Goal: Task Accomplishment & Management: Use online tool/utility

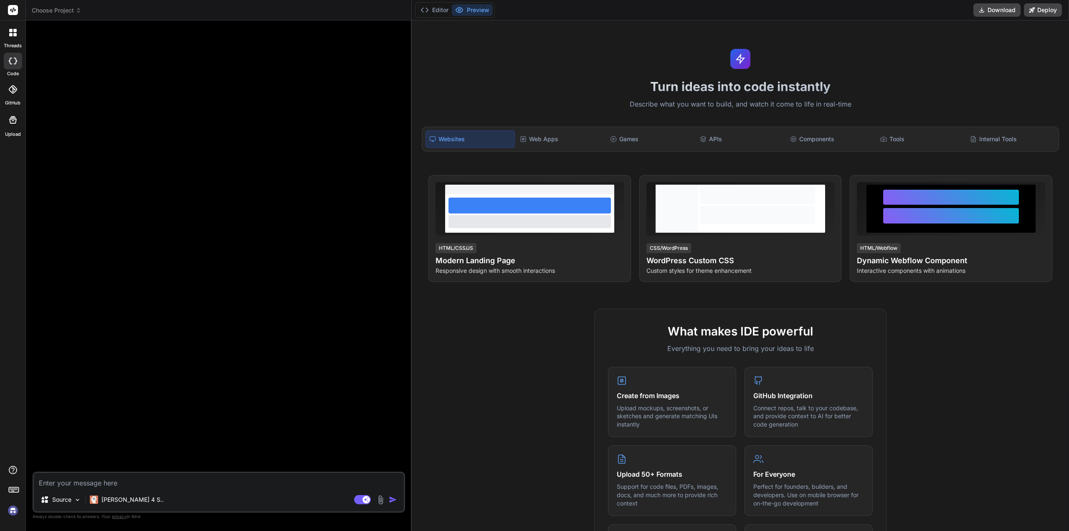
type textarea "x"
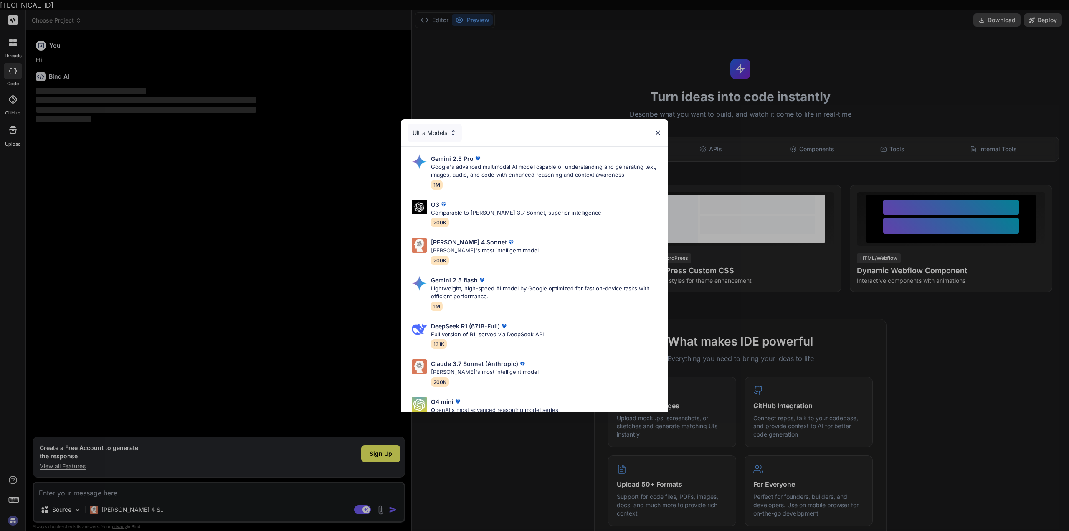
click at [660, 132] on img at bounding box center [657, 132] width 7 height 7
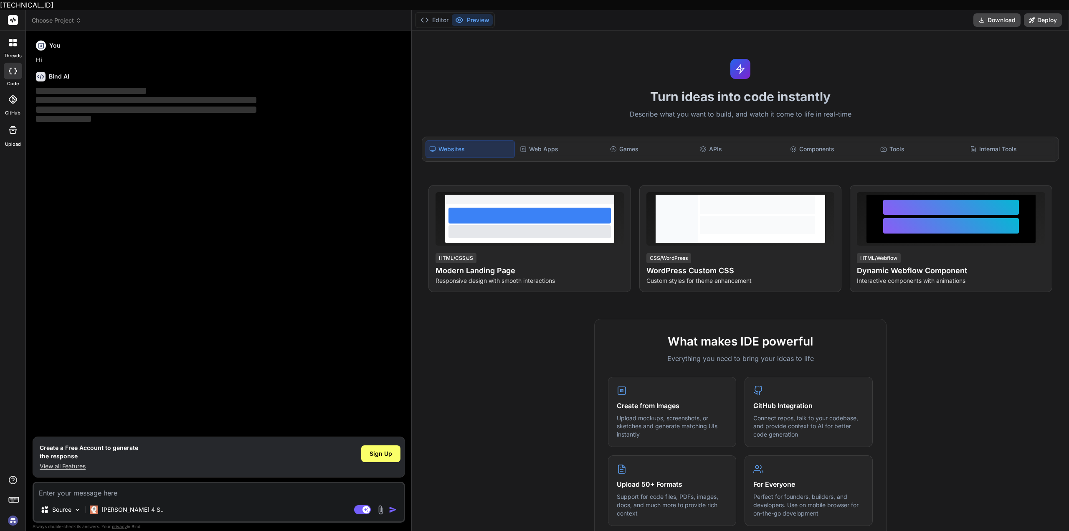
click at [9, 513] on img at bounding box center [13, 520] width 14 height 14
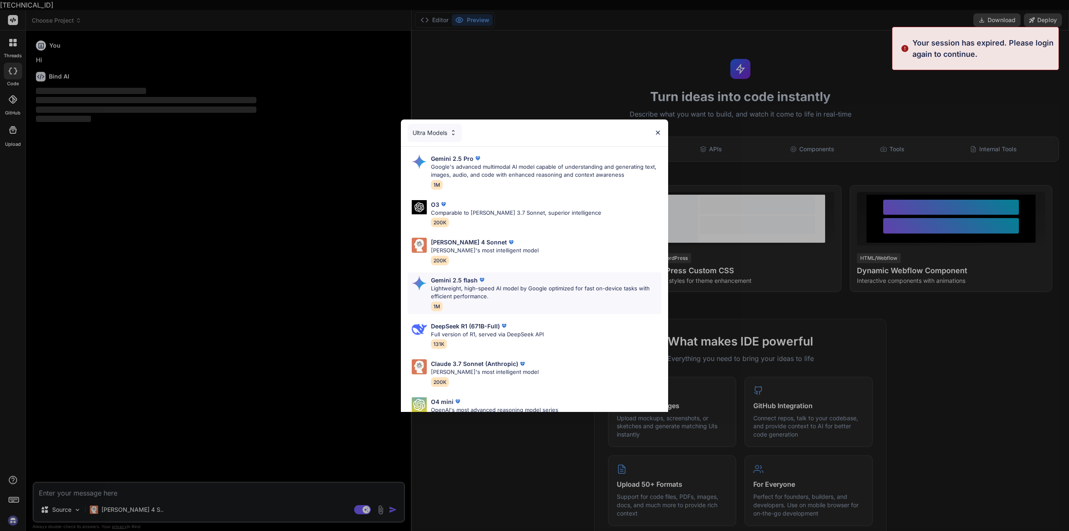
type textarea "x"
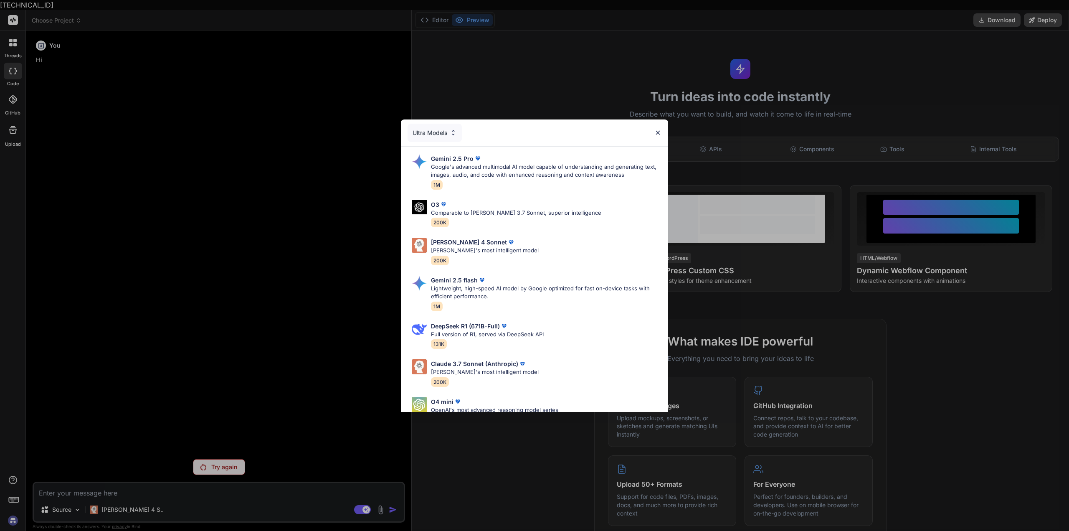
click at [661, 133] on img at bounding box center [657, 132] width 7 height 7
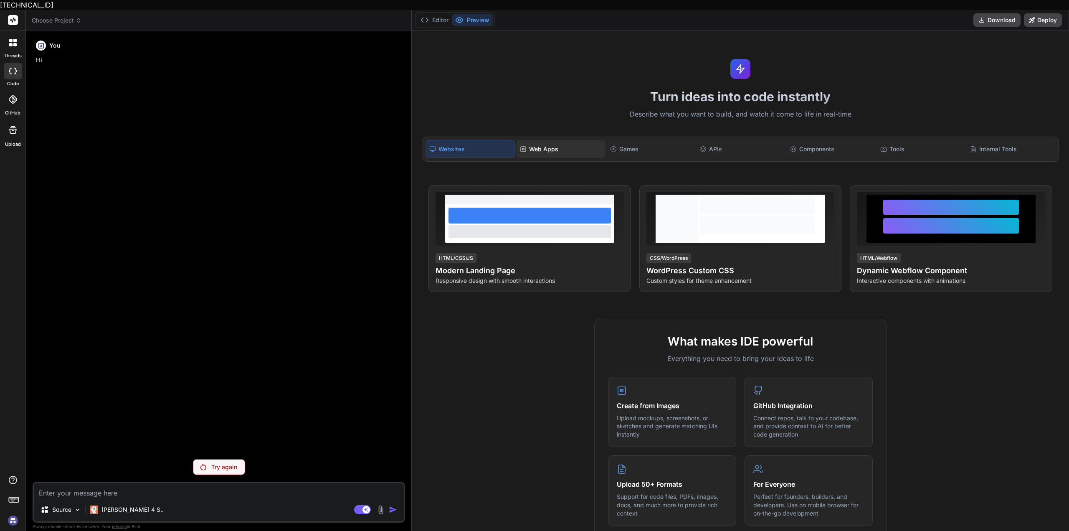
click at [530, 140] on div "Web Apps" at bounding box center [560, 149] width 89 height 18
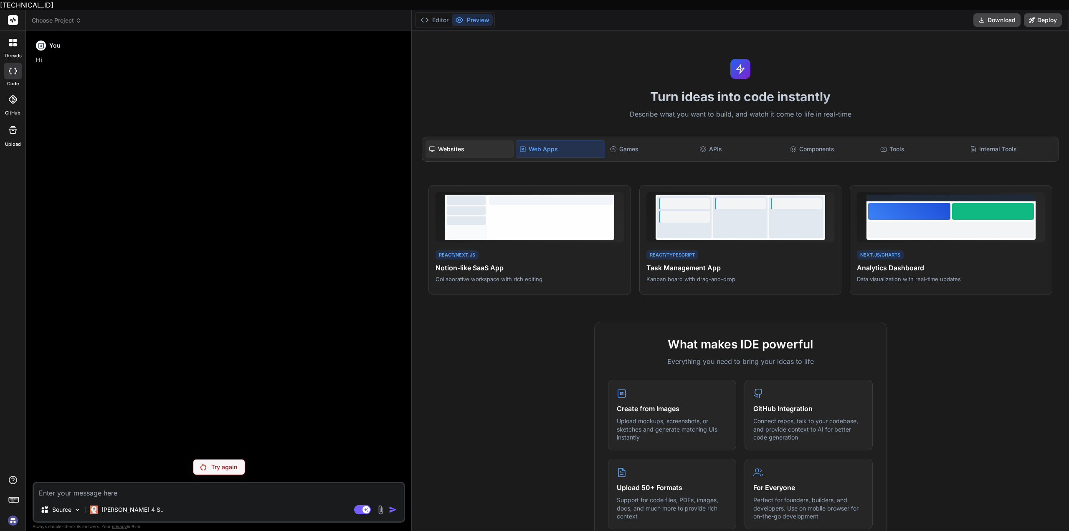
click at [480, 140] on div "Websites" at bounding box center [469, 149] width 89 height 18
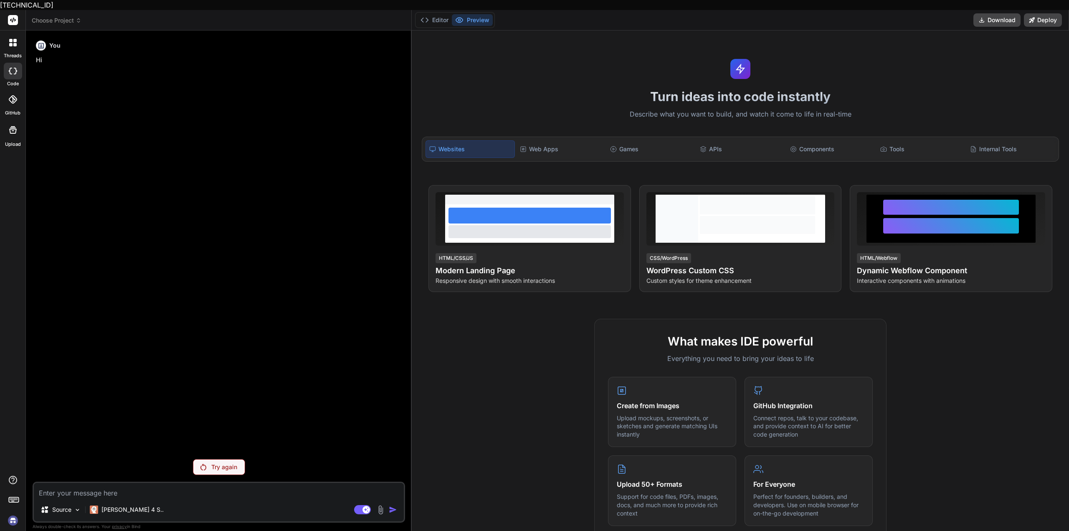
click at [540, 149] on div "Websites Web Apps Games APIs Components Tools Internal Tools" at bounding box center [740, 149] width 637 height 25
click at [553, 143] on div "Web Apps" at bounding box center [560, 149] width 89 height 18
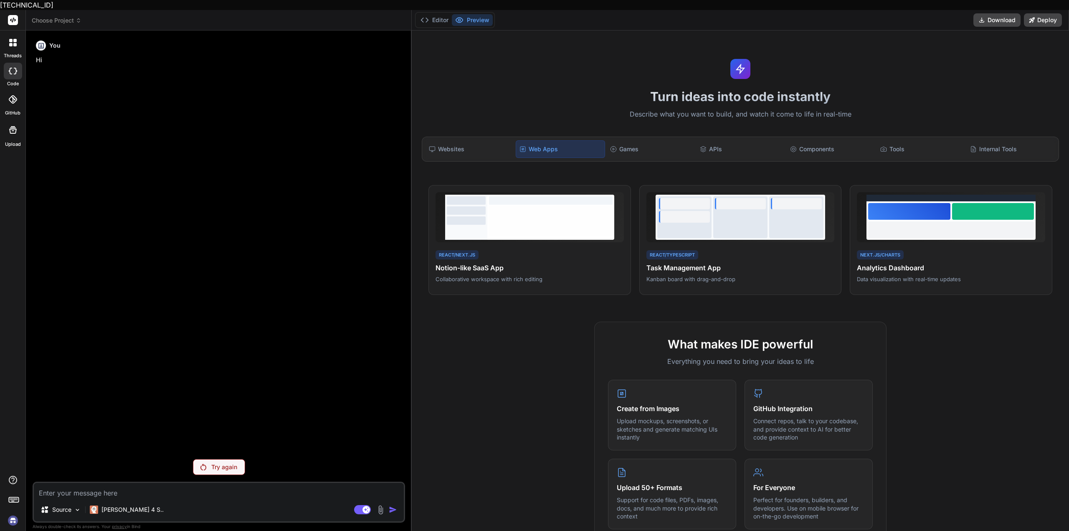
click at [635, 150] on div "Websites Web Apps Games APIs Components Tools Internal Tools" at bounding box center [740, 149] width 637 height 25
click at [641, 145] on div "Games" at bounding box center [651, 149] width 89 height 18
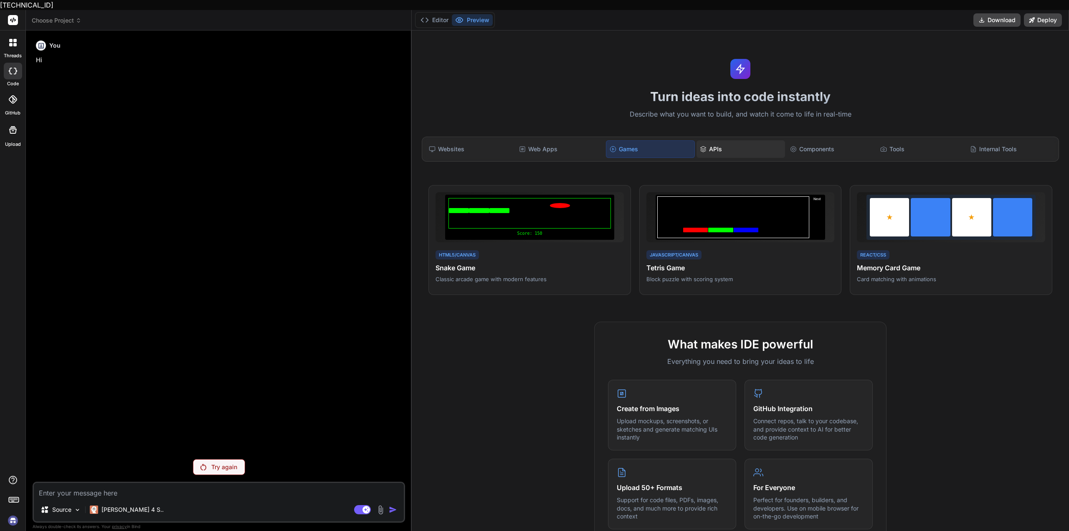
click at [727, 145] on div "APIs" at bounding box center [740, 149] width 89 height 18
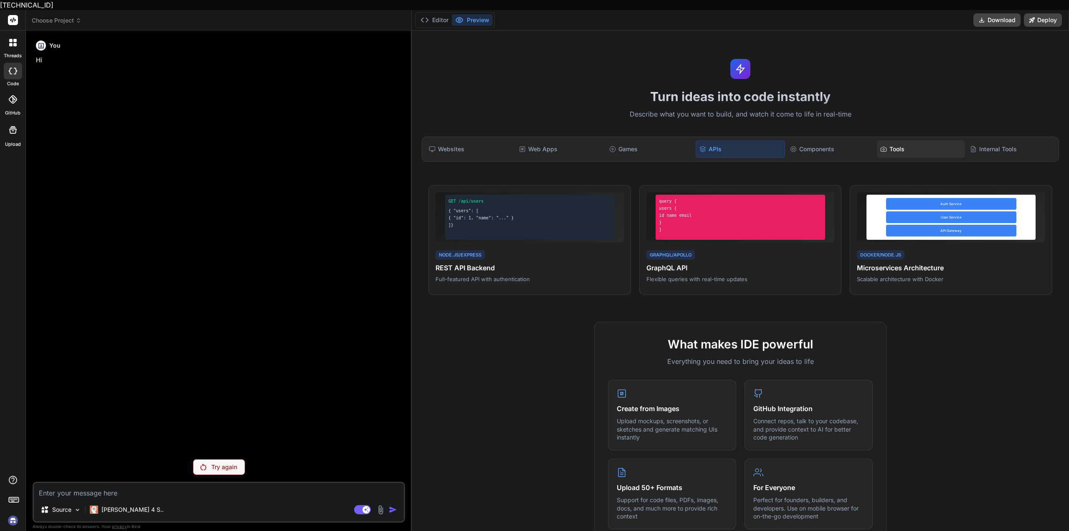
click at [912, 140] on div "Tools" at bounding box center [921, 149] width 89 height 18
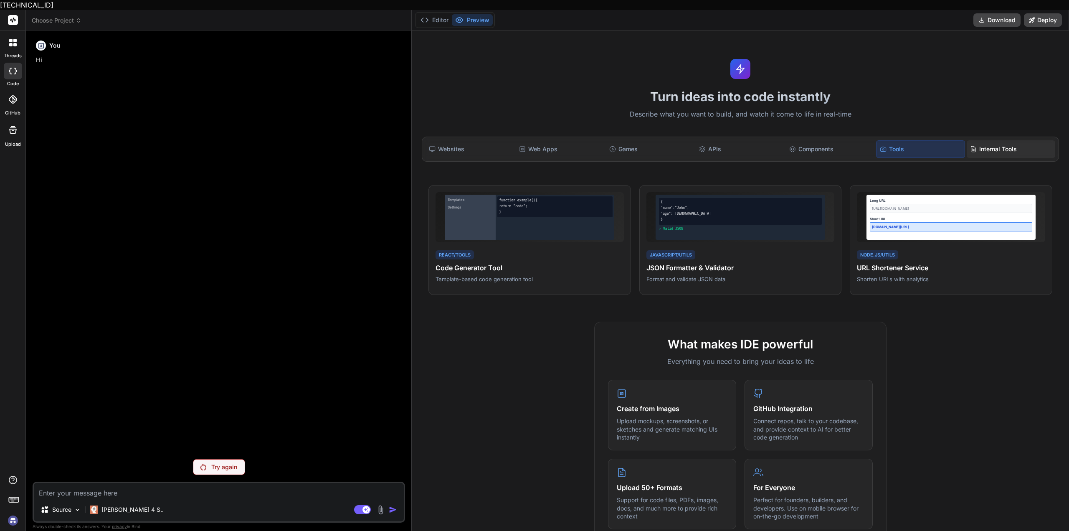
click at [977, 140] on div "Internal Tools" at bounding box center [1010, 149] width 89 height 18
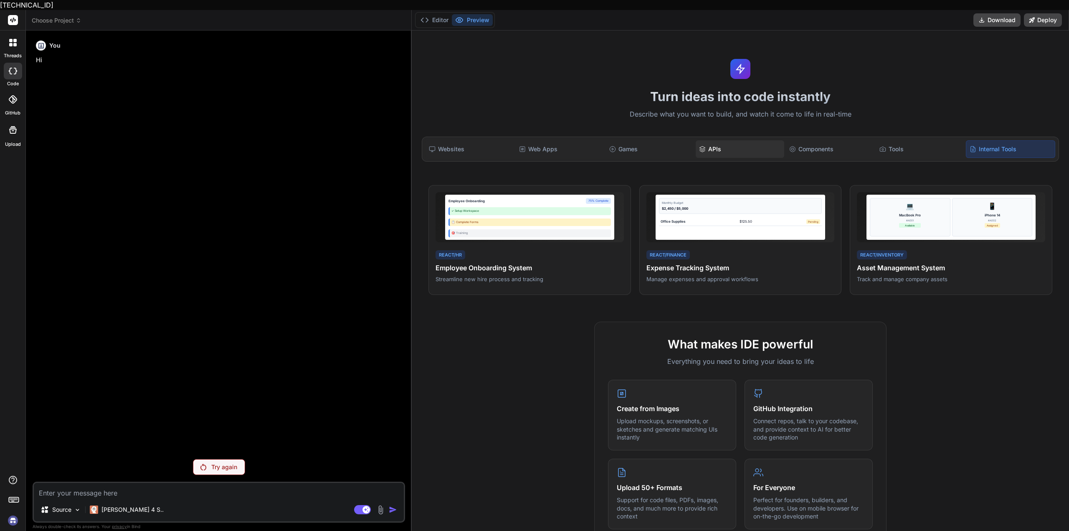
click at [758, 140] on div "APIs" at bounding box center [740, 149] width 89 height 18
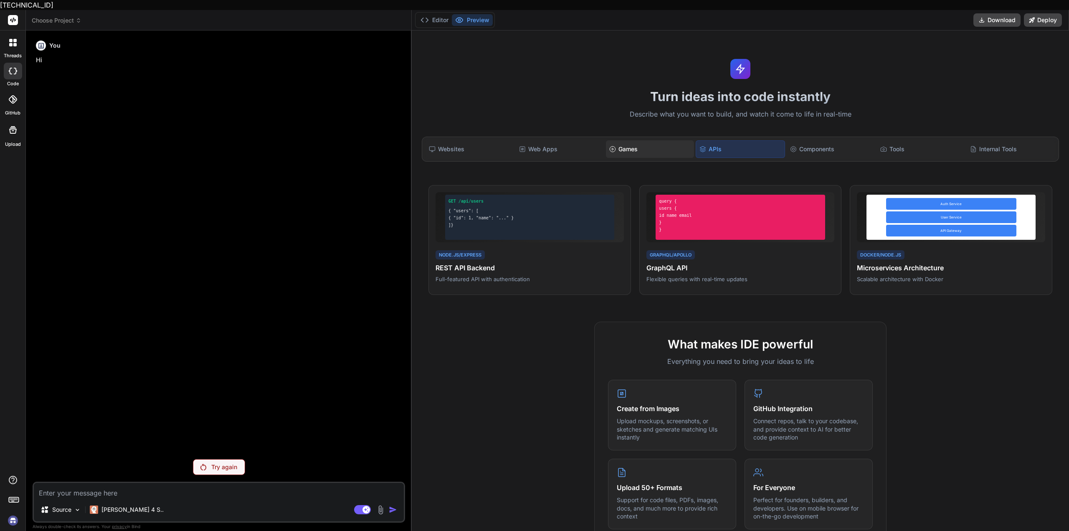
click at [651, 140] on div "Games" at bounding box center [650, 149] width 89 height 18
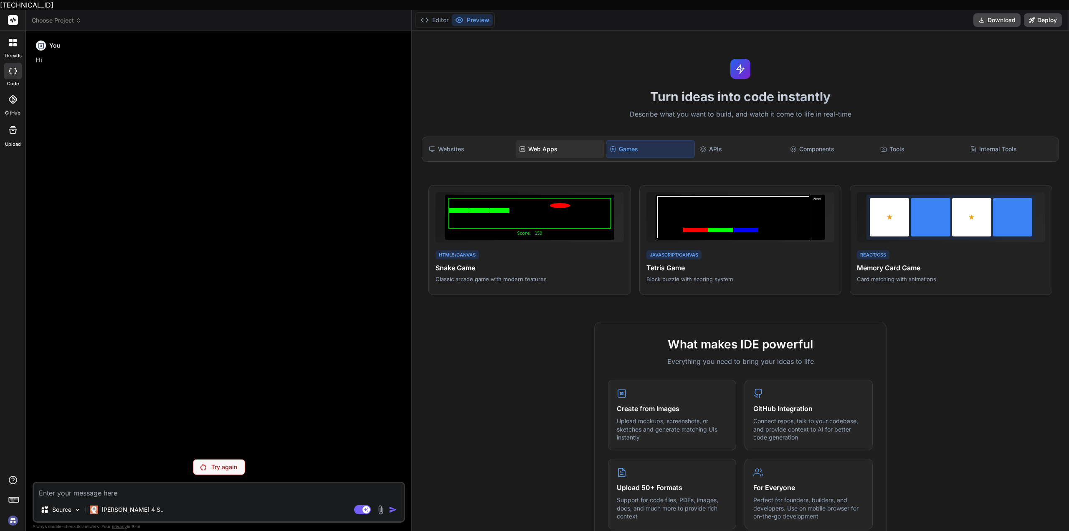
click at [576, 140] on div "Web Apps" at bounding box center [560, 149] width 89 height 18
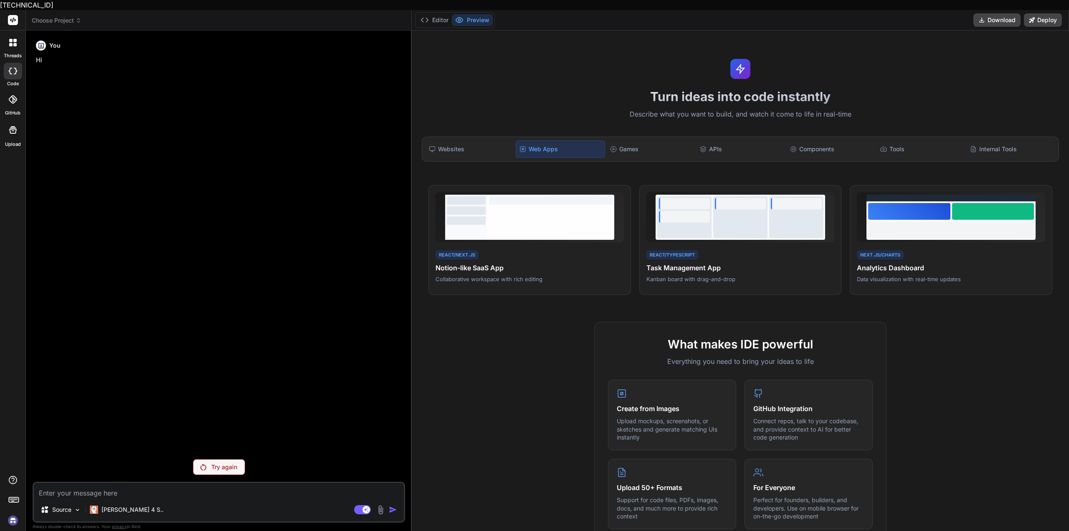
click at [5, 91] on div at bounding box center [13, 99] width 18 height 18
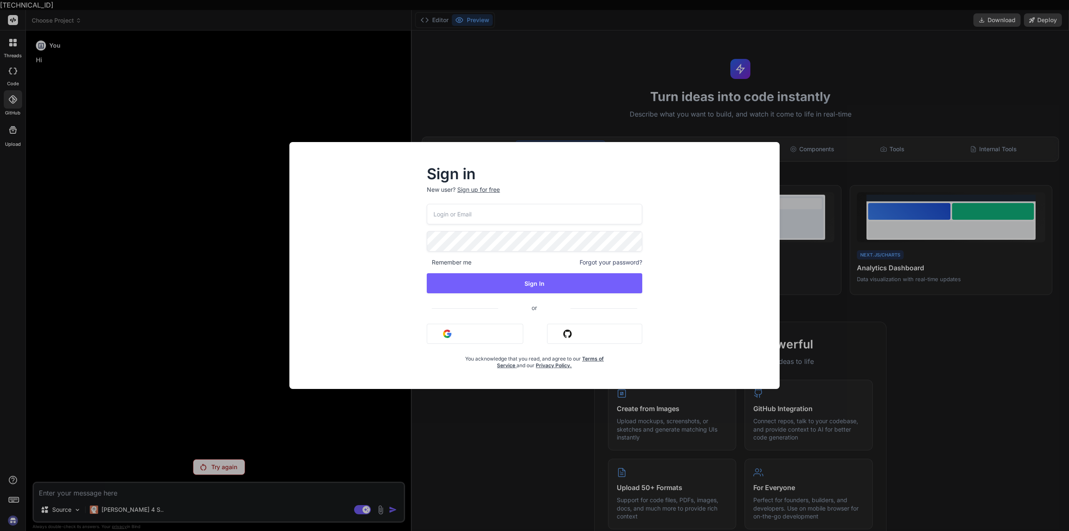
type input "[EMAIL_ADDRESS][DOMAIN_NAME]"
click at [534, 281] on button "Sign In" at bounding box center [534, 283] width 215 height 20
click at [530, 282] on button "Sign In" at bounding box center [534, 283] width 215 height 20
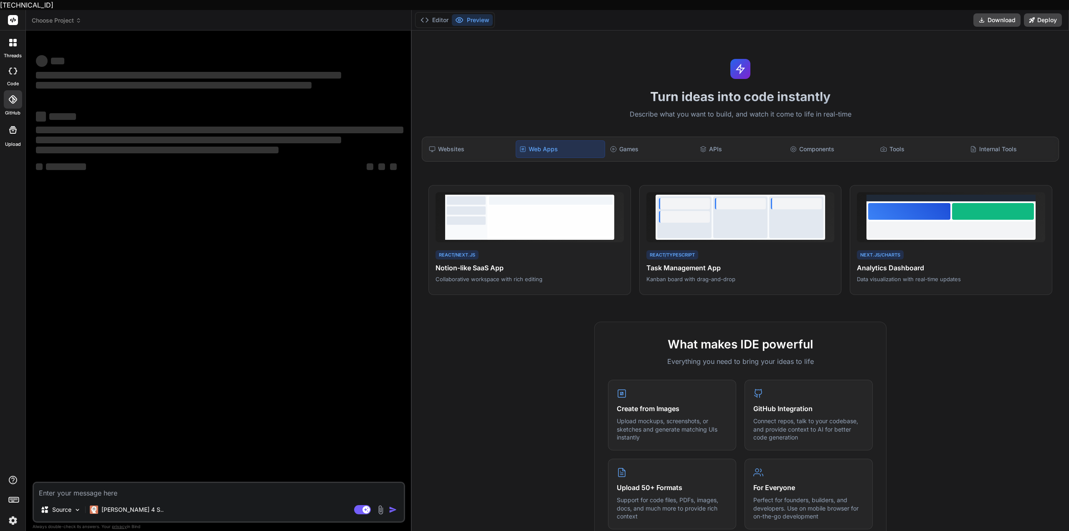
type textarea "x"
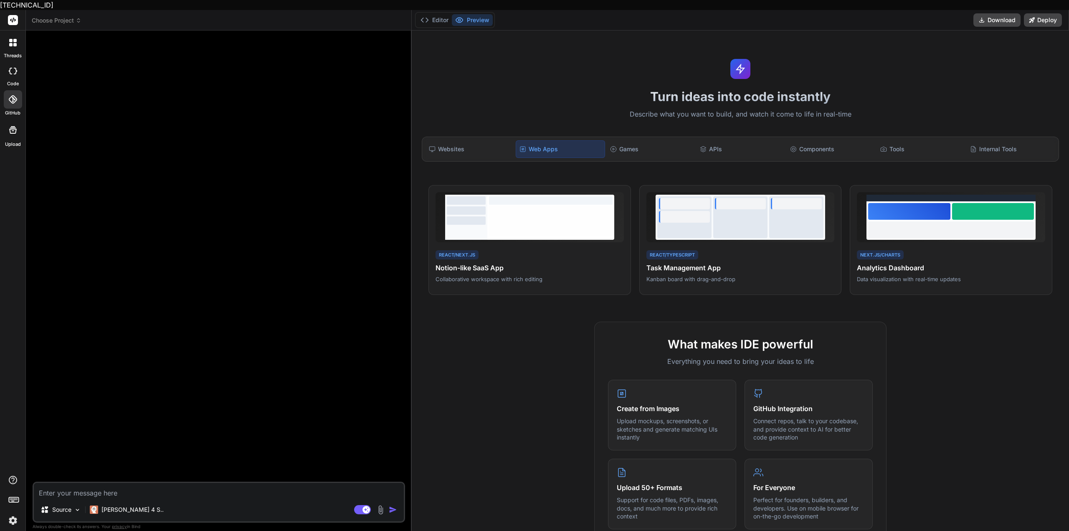
click at [10, 95] on icon at bounding box center [13, 99] width 8 height 8
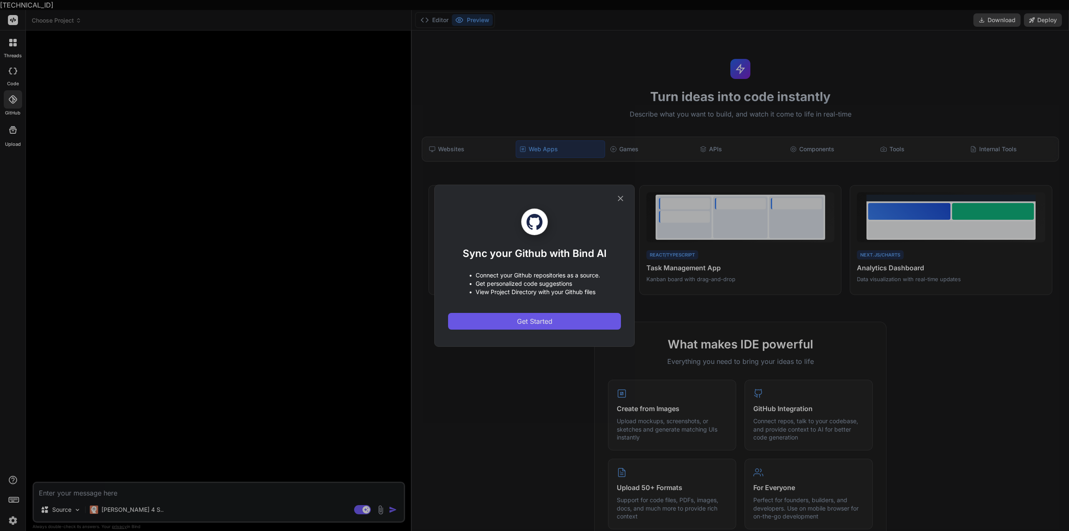
click at [526, 318] on span "Get Started" at bounding box center [534, 321] width 35 height 10
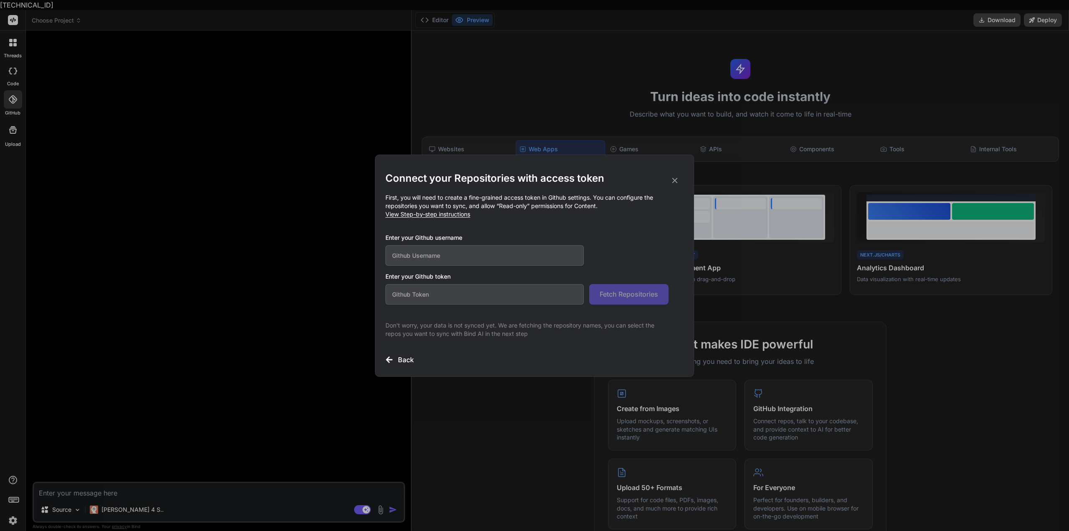
click at [478, 256] on input "text" at bounding box center [484, 255] width 198 height 20
click at [450, 214] on span "View Step-by-step instructions" at bounding box center [427, 213] width 85 height 7
click at [462, 298] on input "text" at bounding box center [484, 294] width 198 height 20
paste input "github_pat_11AHHY7AA07aUQIqvFuNyg_rwQAgExm9whpTRACb4zM2cxP9zgvEXKtb8VCigGcrlqOY…"
type input "github_pat_11AHHY7AA07aUQIqvFuNyg_rwQAgExm9whpTRACb4zM2cxP9zgvEXKtb8VCigGcrlqOY…"
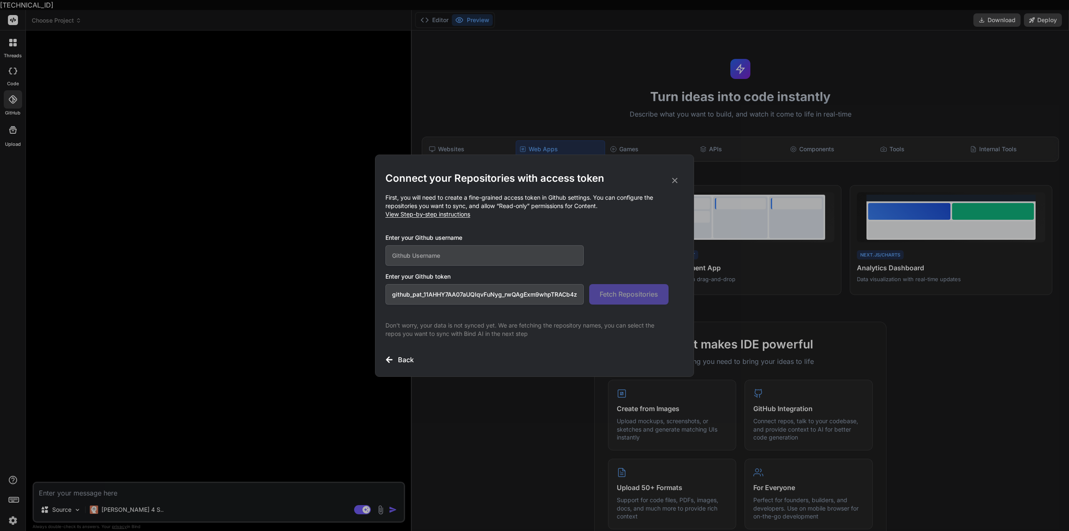
drag, startPoint x: 523, startPoint y: 288, endPoint x: 299, endPoint y: 268, distance: 225.0
click at [294, 268] on div "Connect your Repositories with access token First, you will need to create a fi…" at bounding box center [534, 265] width 1069 height 531
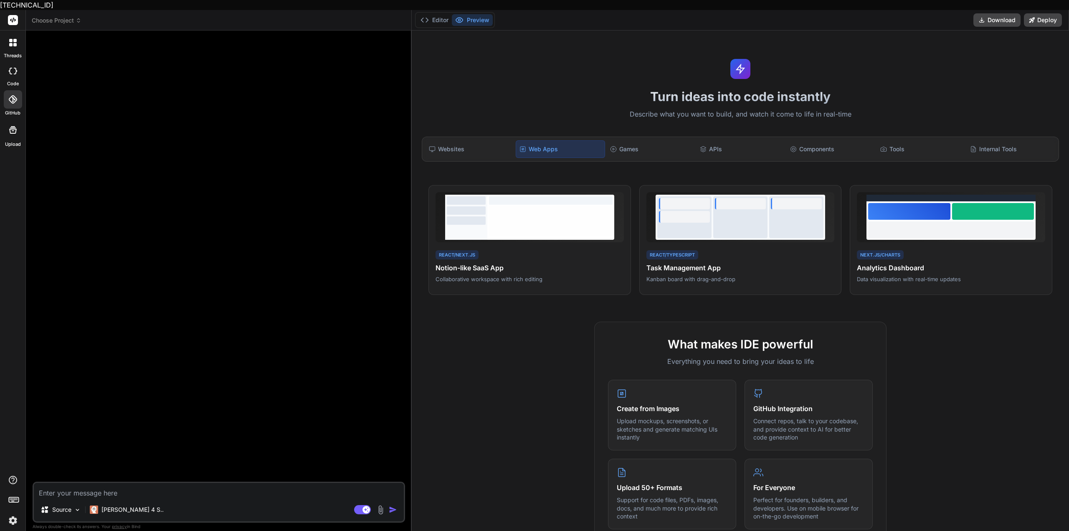
click at [18, 91] on div at bounding box center [13, 99] width 18 height 18
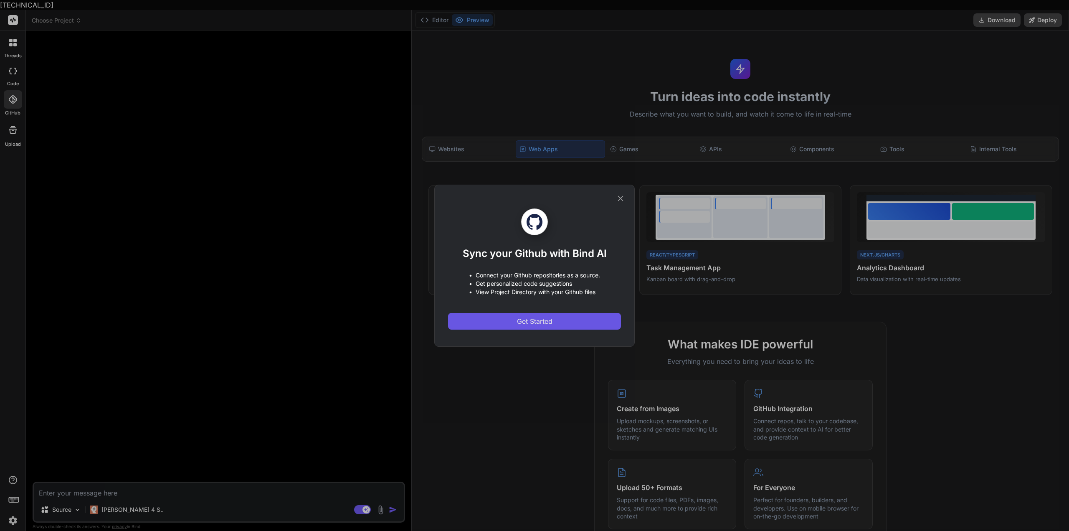
click at [468, 324] on button "Get Started" at bounding box center [534, 321] width 173 height 17
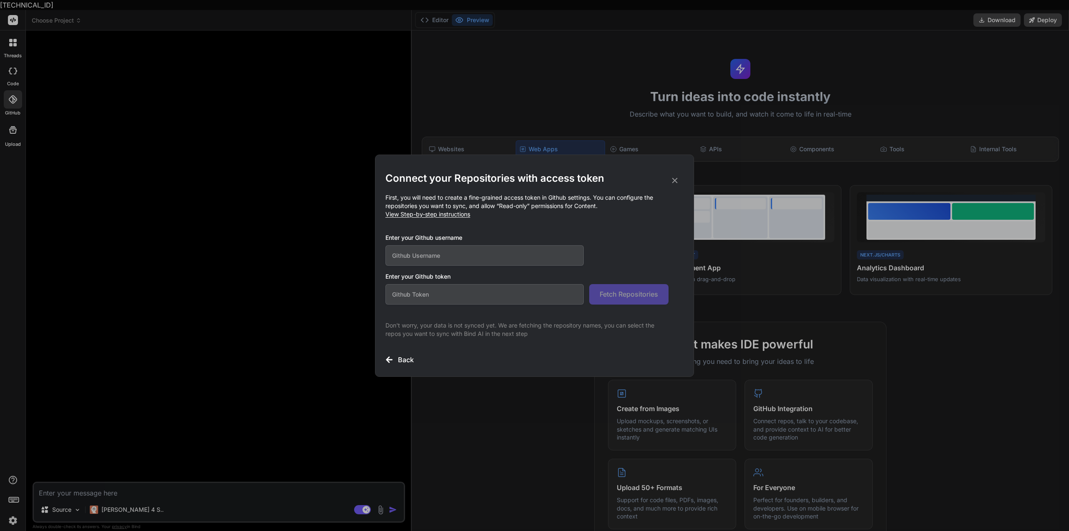
click at [434, 297] on input "text" at bounding box center [484, 294] width 198 height 20
paste input "github_pat_11AHHY7AA07aUQIqvFuNyg_rwQAgExm9whpTRACb4zM2cxP9zgvEXKtb8VCigGcrlqOY…"
type input "github_pat_11AHHY7AA07aUQIqvFuNyg_rwQAgExm9whpTRACb4zM2cxP9zgvEXKtb8VCigGcrlqOY…"
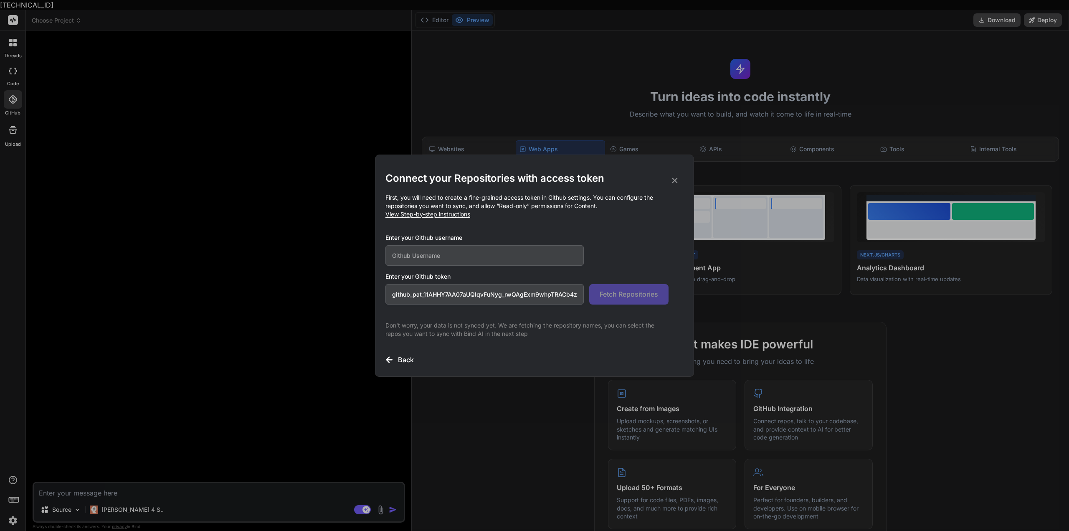
click at [468, 252] on input "text" at bounding box center [484, 255] width 198 height 20
paste input "jameslescroc"
type input "jameslescroc"
click at [620, 290] on span "Fetch Repositories" at bounding box center [629, 294] width 58 height 10
click at [671, 181] on icon at bounding box center [674, 180] width 9 height 9
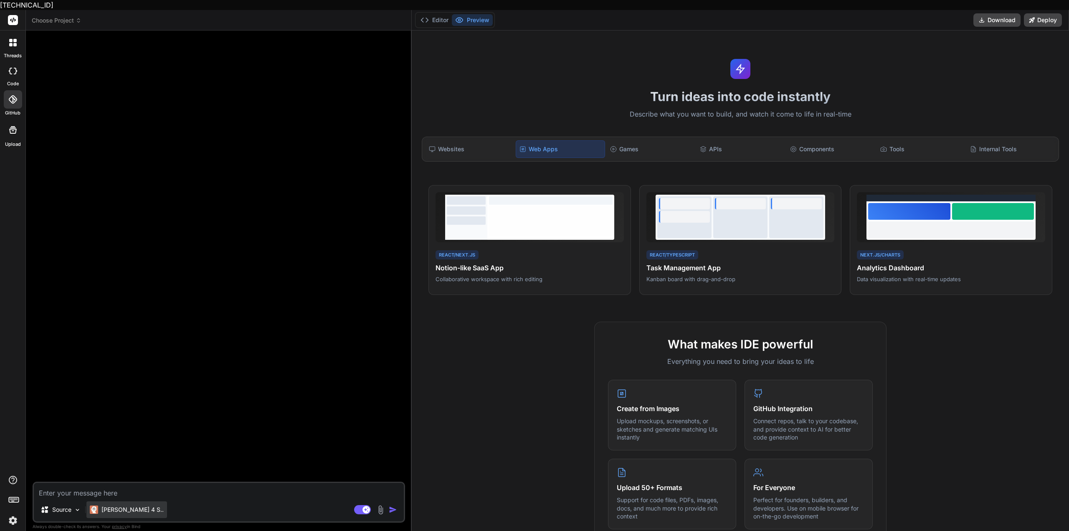
click at [122, 505] on p "Claude 4 S.." at bounding box center [132, 509] width 62 height 8
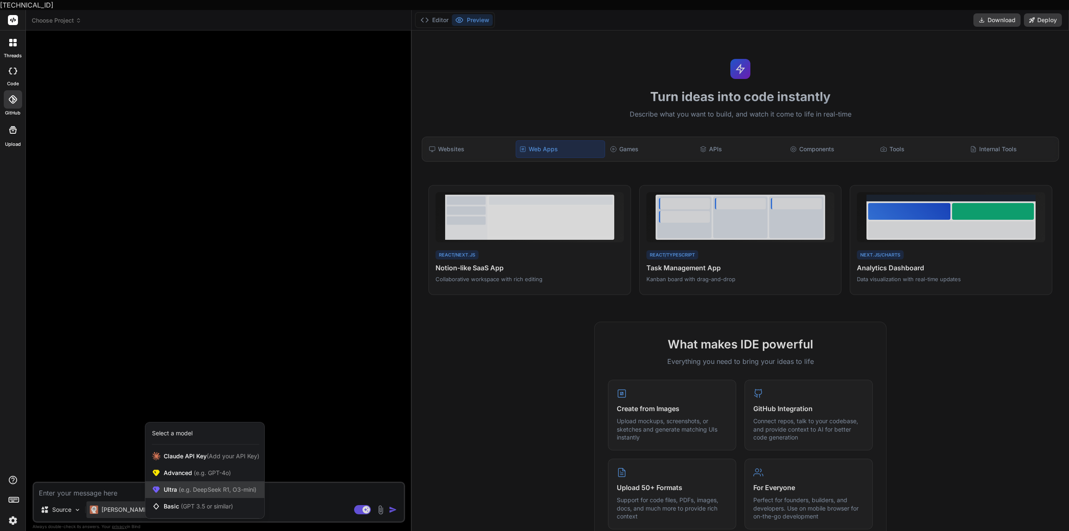
click at [201, 486] on span "(e.g. DeepSeek R1, O3-mini)" at bounding box center [216, 489] width 79 height 7
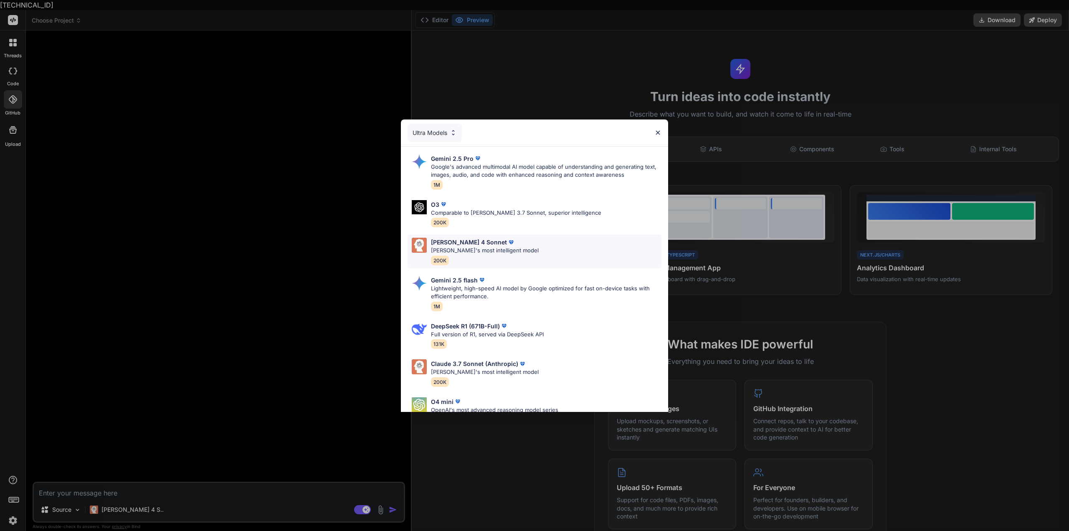
click at [467, 247] on p "Claude's most intelligent model" at bounding box center [485, 250] width 108 height 8
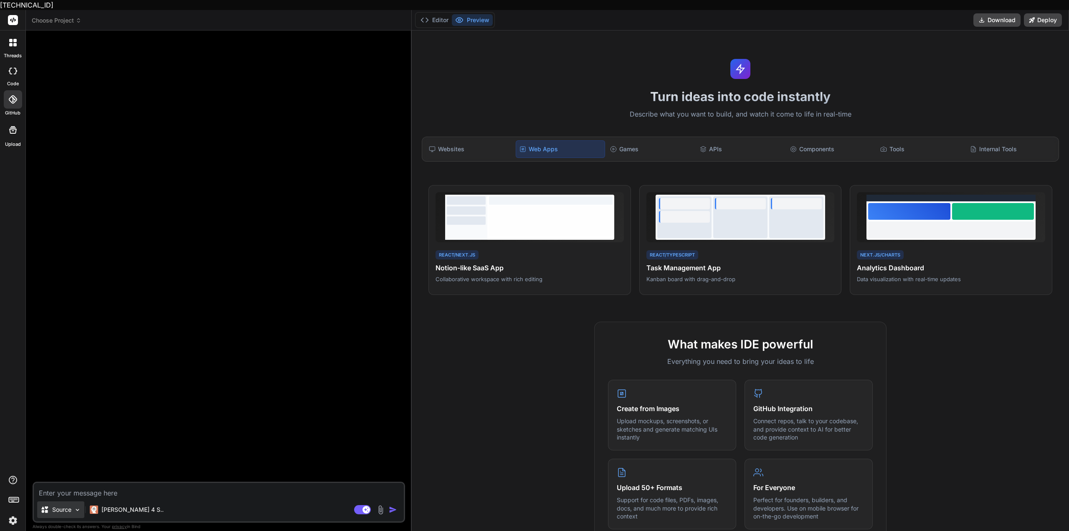
click at [73, 504] on div "Source" at bounding box center [60, 509] width 47 height 17
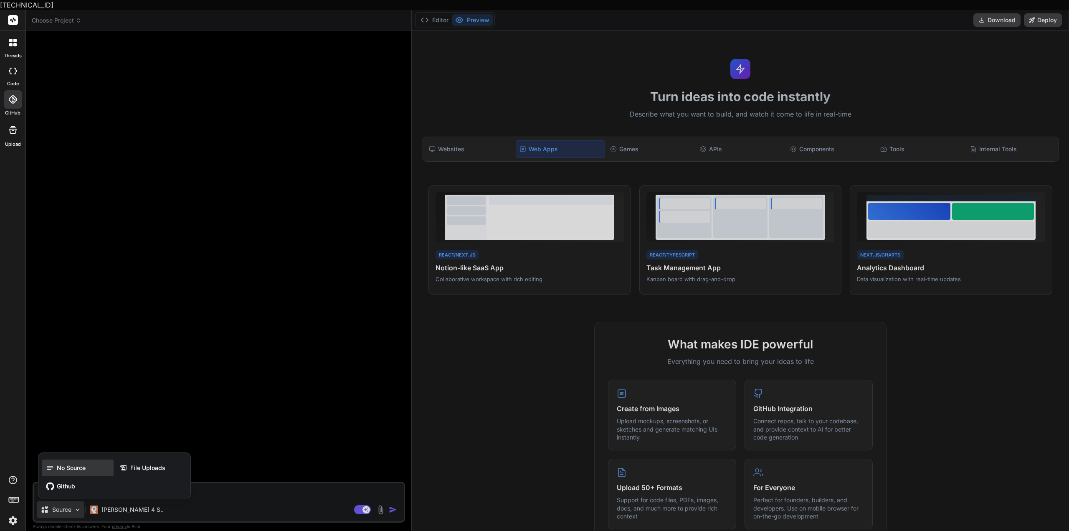
click at [66, 463] on span "No Source" at bounding box center [71, 467] width 29 height 8
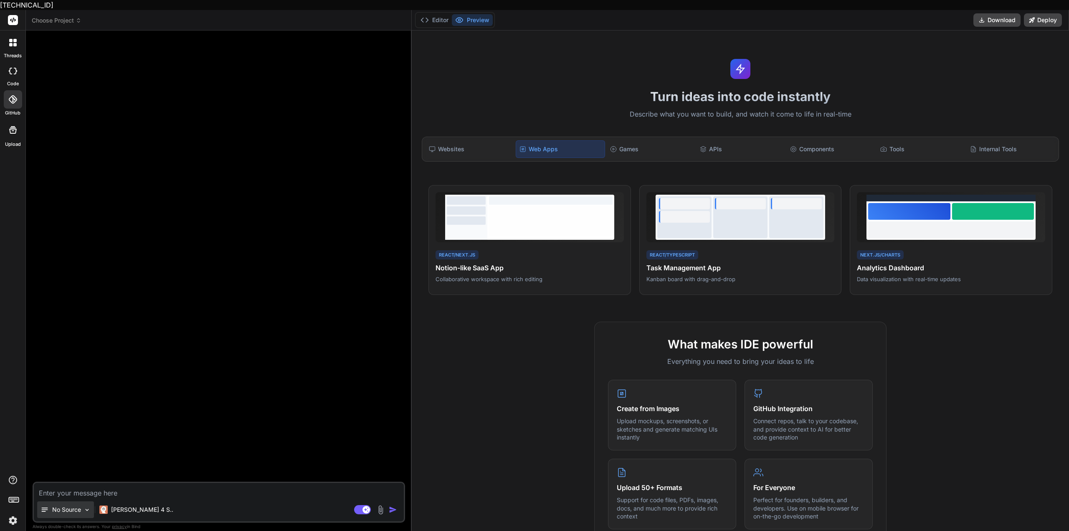
click at [80, 505] on p "No Source" at bounding box center [66, 509] width 29 height 8
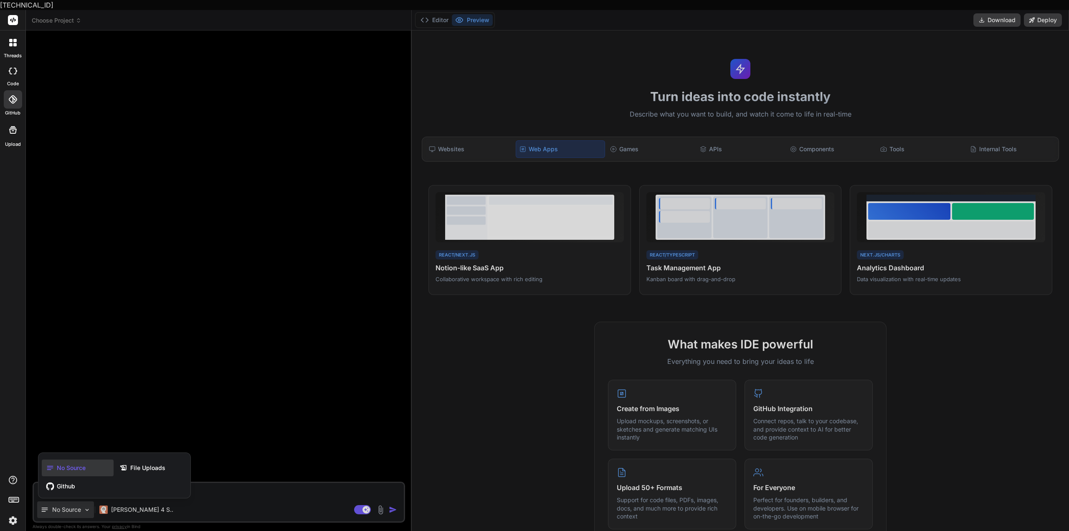
click at [79, 498] on div at bounding box center [534, 265] width 1069 height 531
type textarea "x"
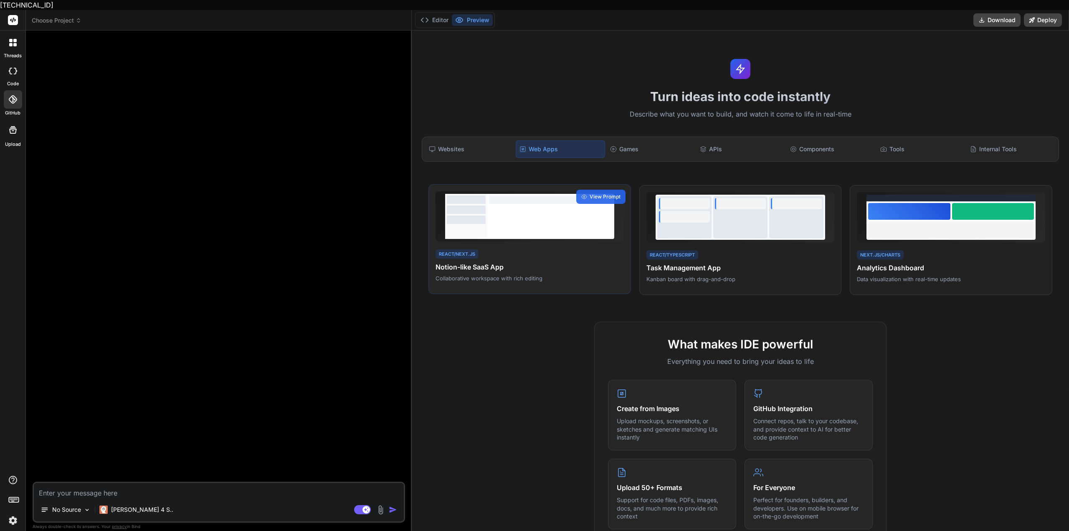
click at [526, 210] on div at bounding box center [551, 219] width 124 height 29
click at [610, 193] on span "View Prompt" at bounding box center [604, 197] width 31 height 8
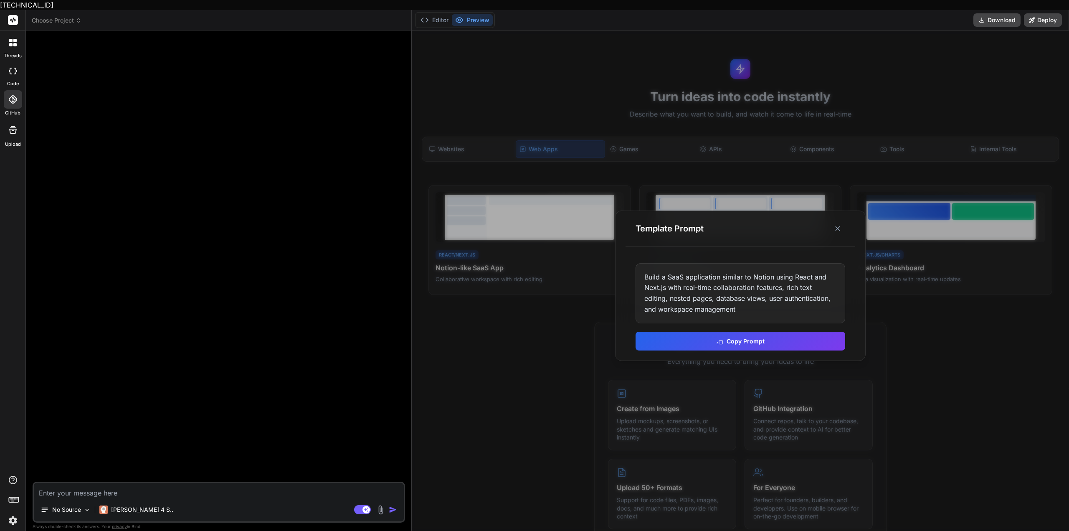
click at [630, 137] on div at bounding box center [740, 285] width 657 height 510
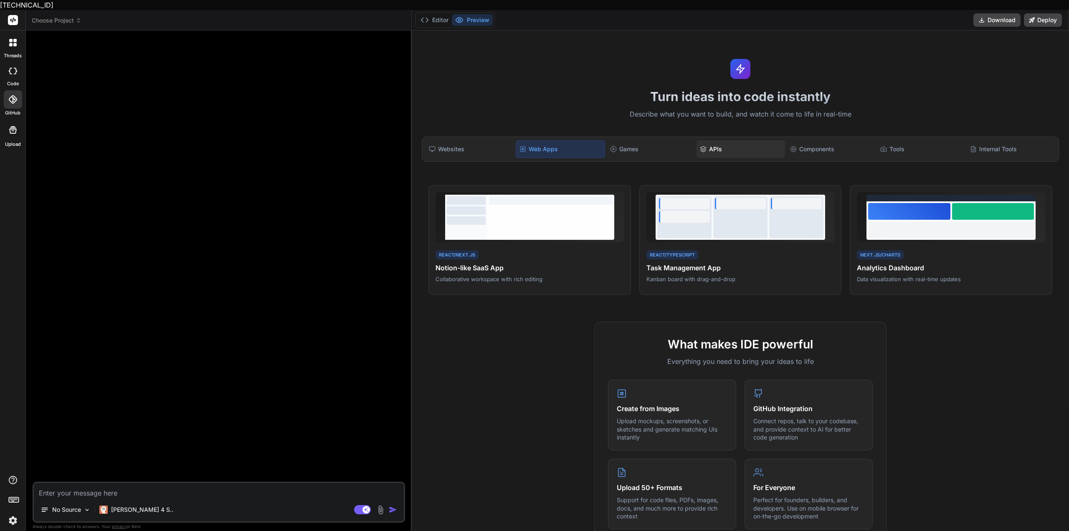
click at [707, 140] on div "APIs" at bounding box center [740, 149] width 89 height 18
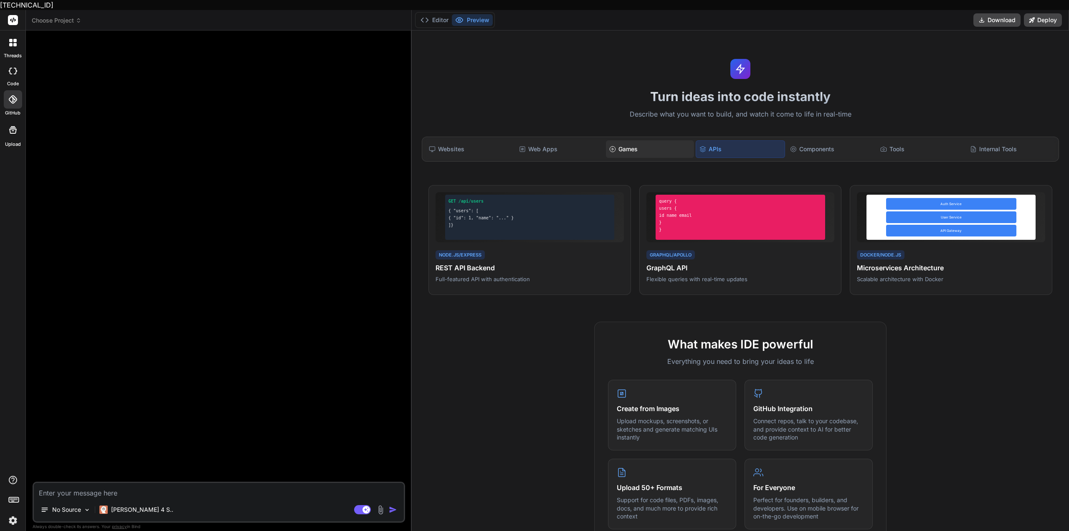
click at [668, 140] on div "Games" at bounding box center [650, 149] width 89 height 18
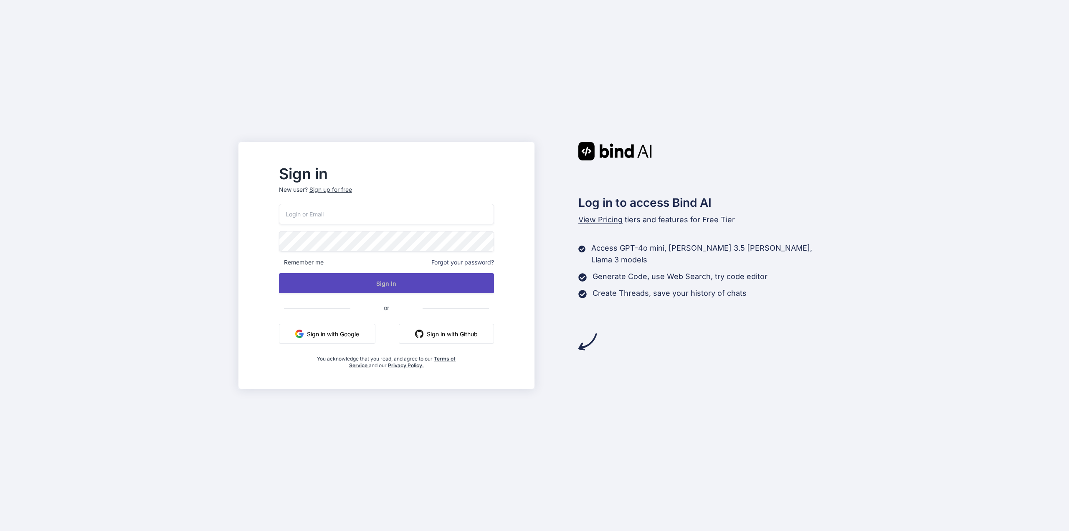
type input "[EMAIL_ADDRESS][DOMAIN_NAME]"
click at [406, 285] on button "Sign In" at bounding box center [386, 283] width 215 height 20
click at [398, 283] on button "Sign In" at bounding box center [386, 283] width 215 height 20
